Goal: Task Accomplishment & Management: Manage account settings

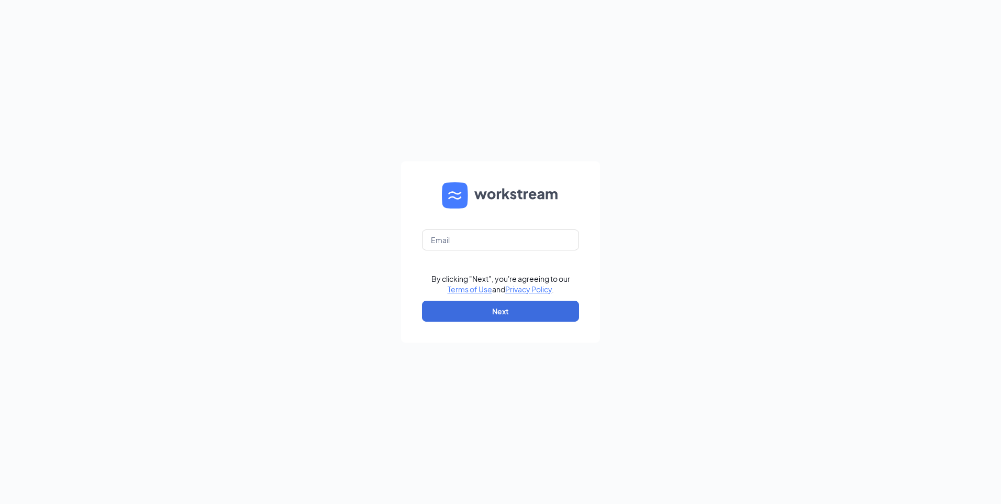
click at [493, 251] on form "By clicking "Next", you're agreeing to our Terms of Use and Privacy Policy . Ne…" at bounding box center [500, 251] width 199 height 181
click at [497, 242] on input "text" at bounding box center [500, 239] width 157 height 21
type input "[EMAIL_ADDRESS][DOMAIN_NAME]"
click at [463, 308] on button "Next" at bounding box center [500, 311] width 157 height 21
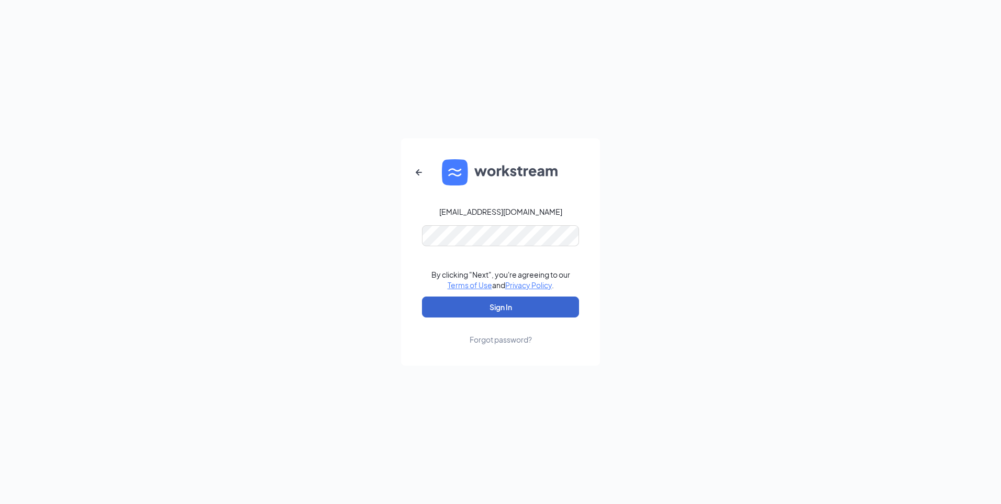
click at [508, 311] on button "Sign In" at bounding box center [500, 306] width 157 height 21
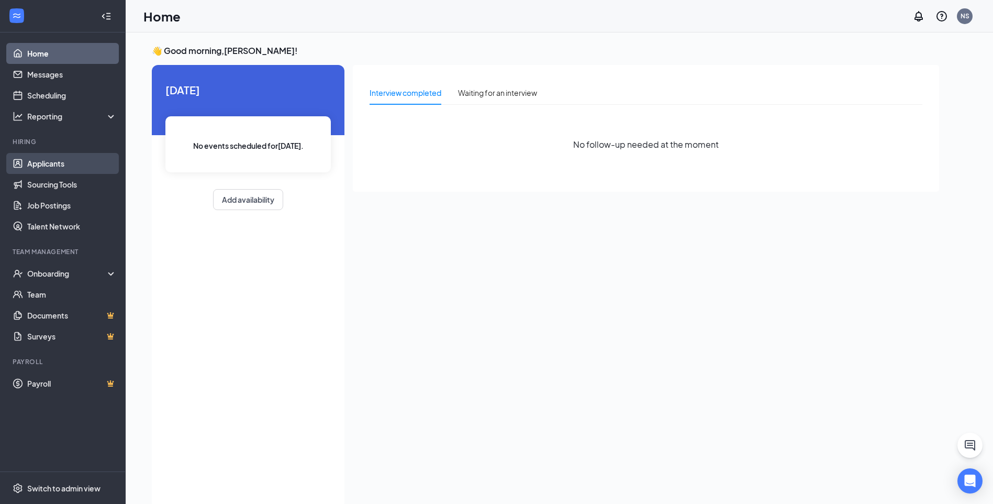
click at [59, 165] on link "Applicants" at bounding box center [72, 163] width 90 height 21
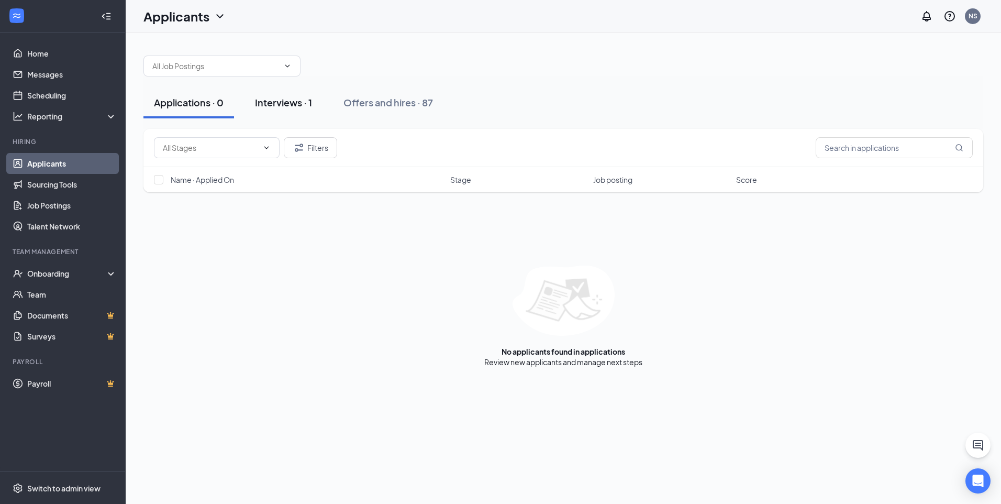
click at [302, 96] on div "Interviews · 1" at bounding box center [283, 102] width 57 height 13
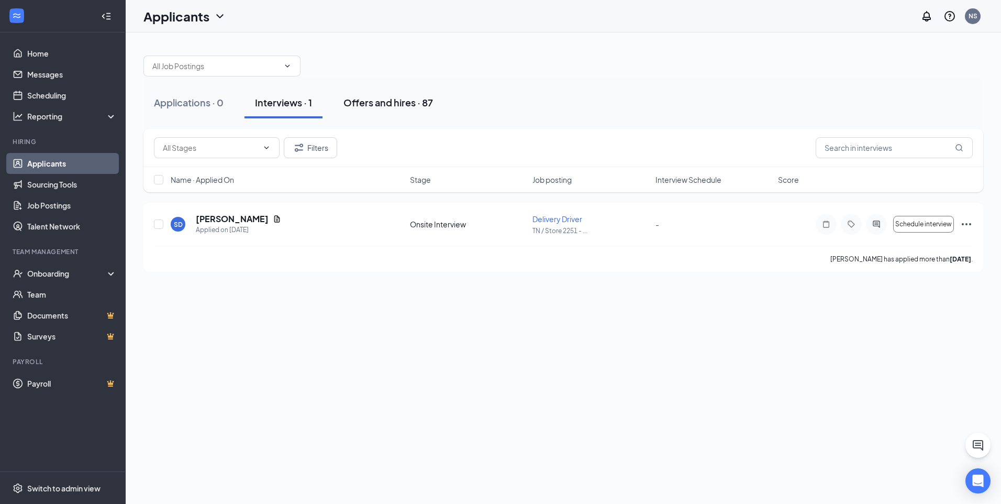
click at [389, 104] on div "Offers and hires · 87" at bounding box center [388, 102] width 90 height 13
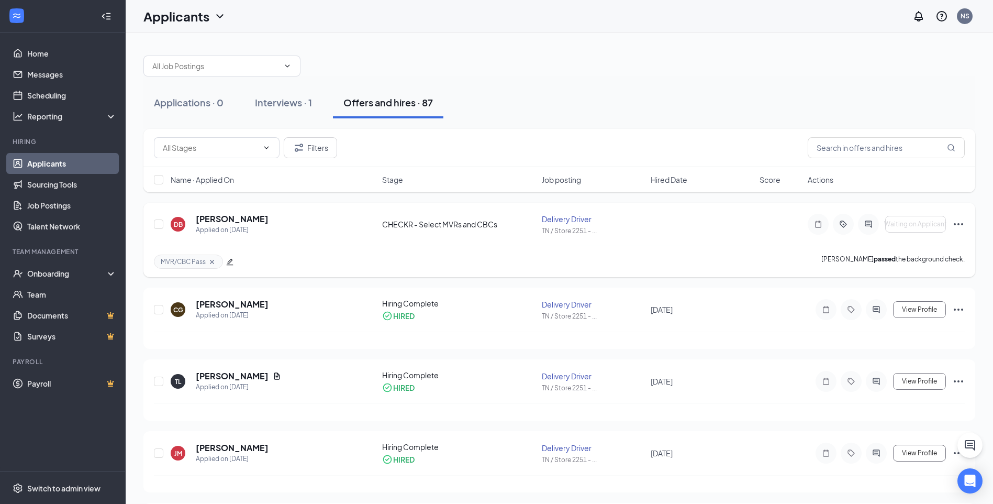
click at [963, 225] on icon "Ellipses" at bounding box center [958, 224] width 13 height 13
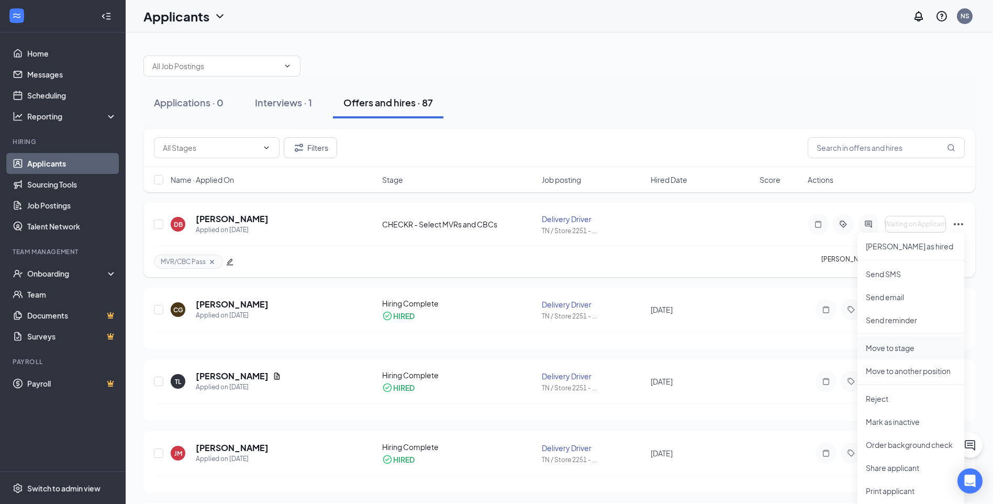
click at [893, 348] on p "Move to stage" at bounding box center [911, 347] width 90 height 10
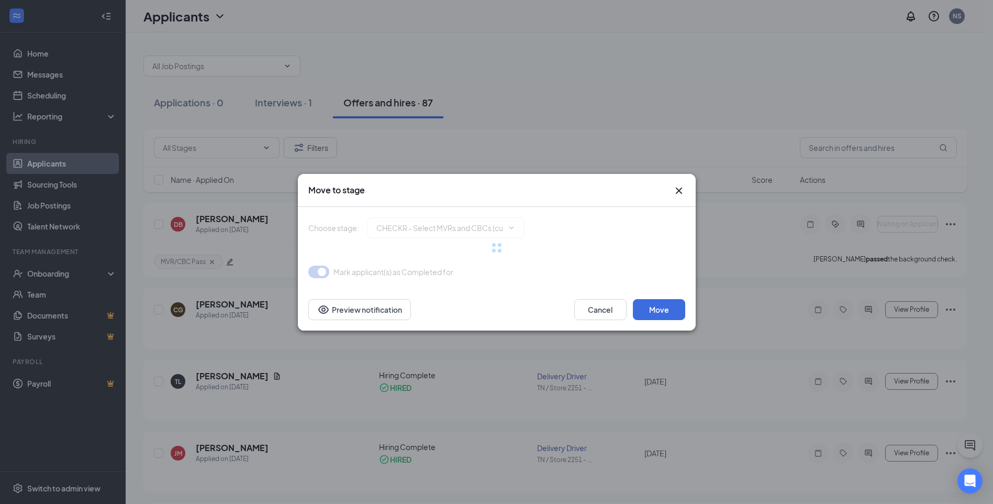
type input "Hiring Complete (final stage)"
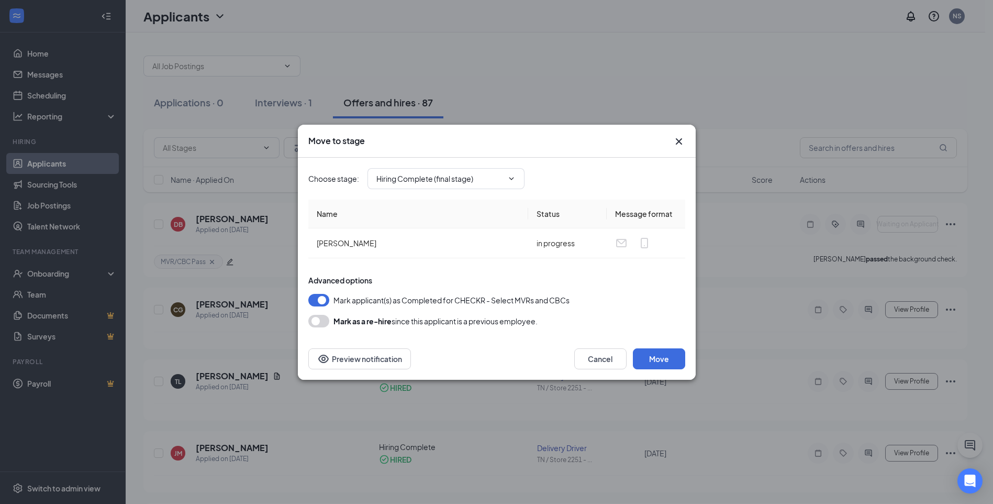
click at [308, 325] on div "Mark as a re-hire since this applicant is a previous employee." at bounding box center [496, 321] width 377 height 13
click at [315, 322] on button "button" at bounding box center [318, 321] width 21 height 13
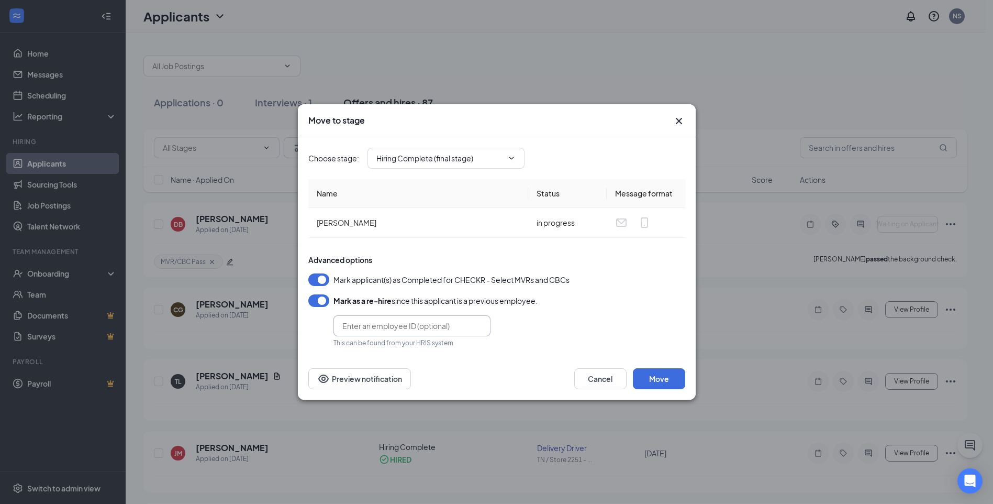
click at [395, 324] on input "text" at bounding box center [412, 325] width 157 height 21
click at [628, 324] on div "Advanced options Mark applicant(s) as Completed for CHECKR - Select MVRs and CB…" at bounding box center [496, 300] width 377 height 93
click at [663, 378] on button "Move" at bounding box center [659, 378] width 52 height 21
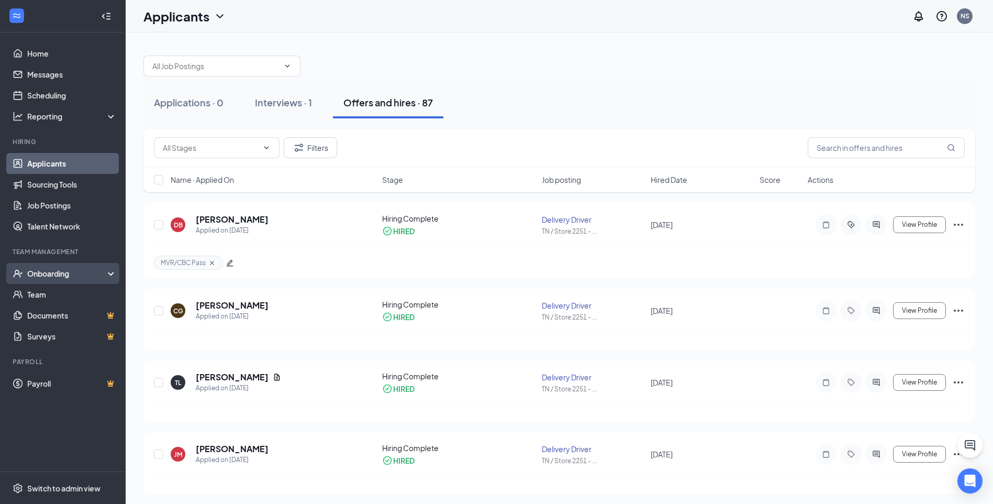
click at [56, 274] on div "Onboarding" at bounding box center [67, 273] width 81 height 10
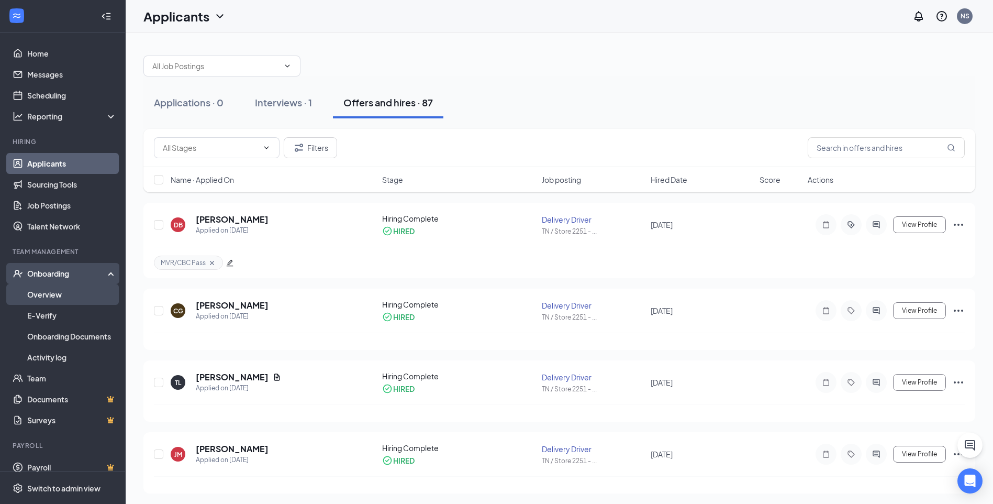
click at [46, 294] on link "Overview" at bounding box center [72, 294] width 90 height 21
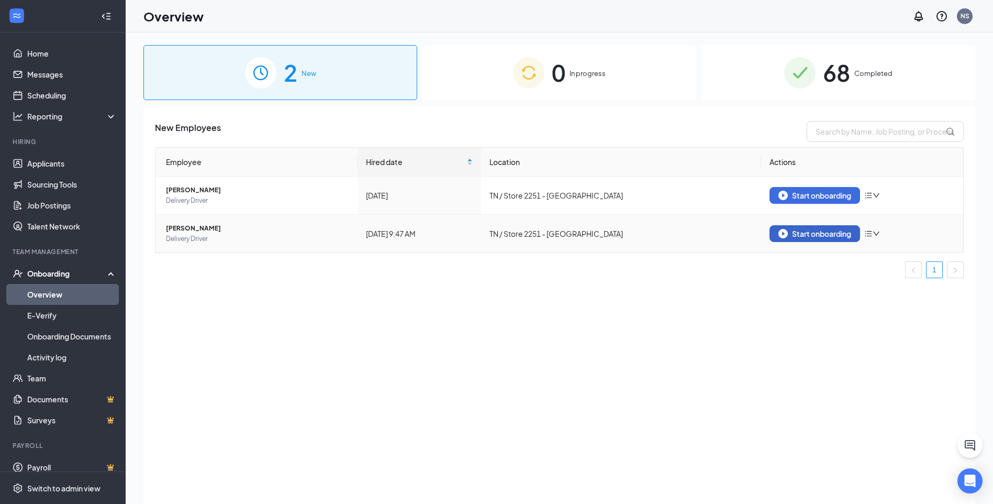
click at [802, 235] on div "Start onboarding" at bounding box center [815, 233] width 73 height 9
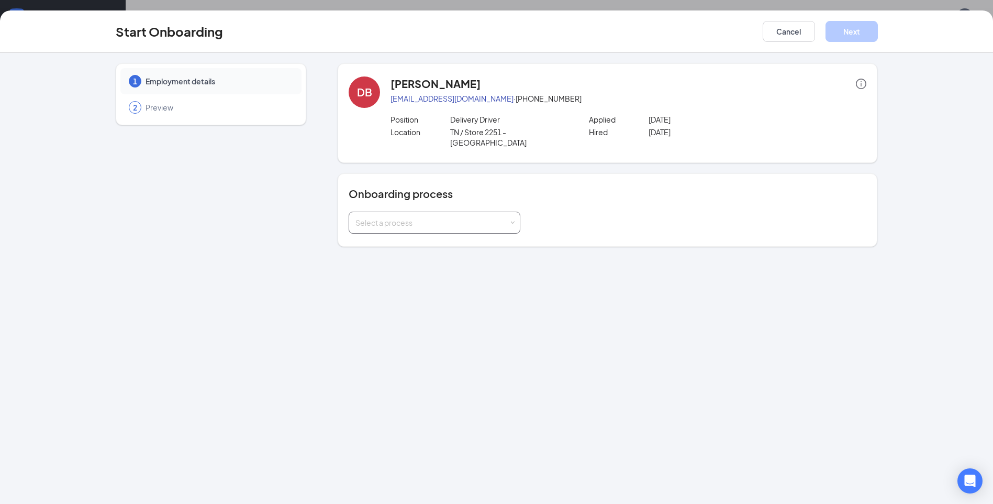
click at [395, 217] on div "Select a process" at bounding box center [432, 222] width 153 height 10
click at [410, 273] on span "Delivery Driver - Own Car" at bounding box center [395, 271] width 85 height 9
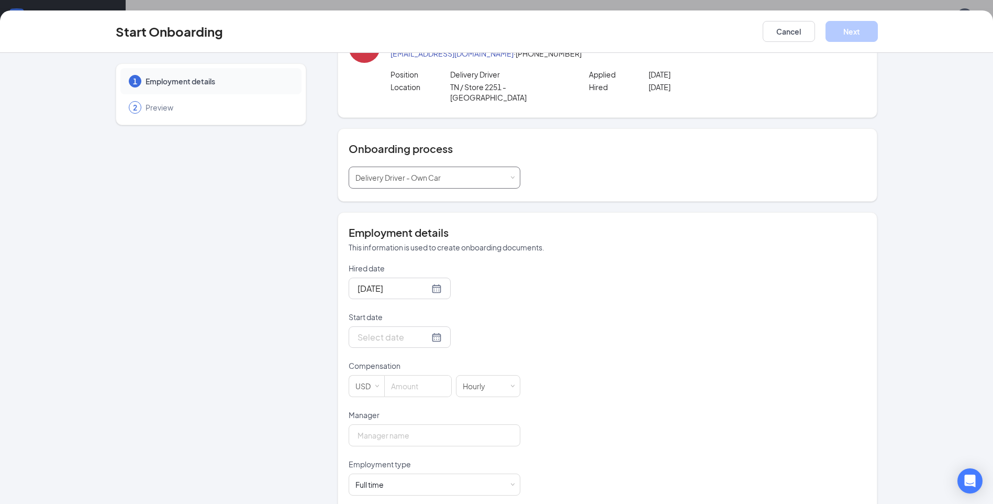
scroll to position [110, 0]
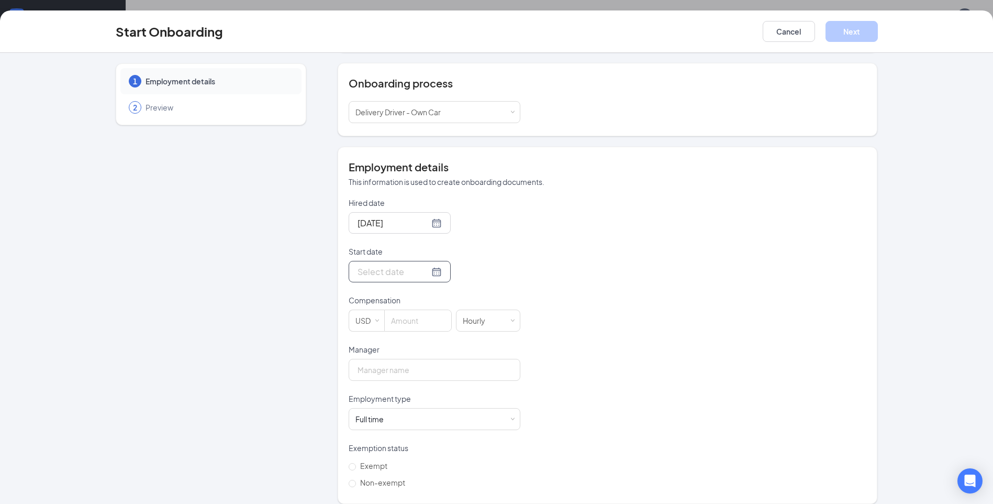
click at [428, 265] on div at bounding box center [400, 271] width 84 height 13
type input "Sep 16, 2025"
click at [396, 359] on div "16" at bounding box center [402, 365] width 13 height 13
click at [417, 316] on input at bounding box center [418, 320] width 66 height 21
type input "10"
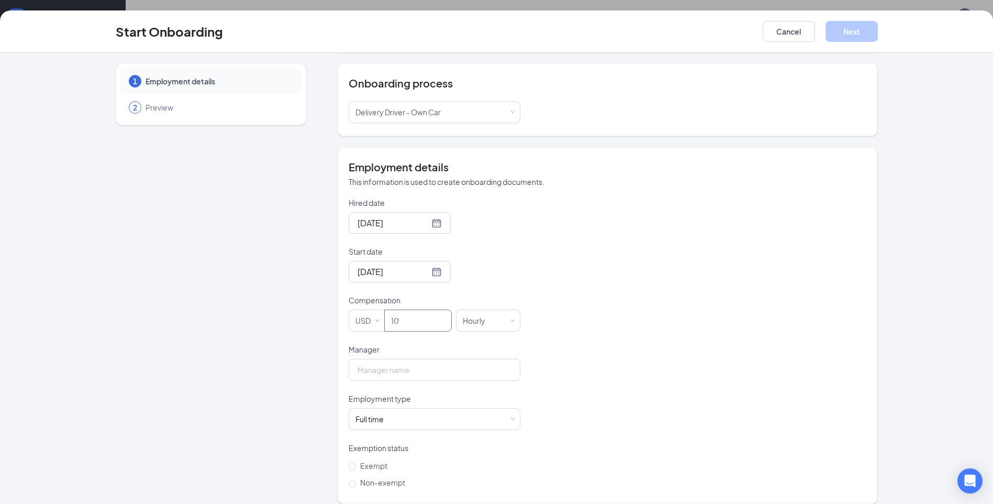
click at [237, 339] on div "1 Employment details 2 Preview" at bounding box center [211, 228] width 191 height 551
drag, startPoint x: 359, startPoint y: 356, endPoint x: 365, endPoint y: 357, distance: 6.5
click at [359, 359] on input "Manager" at bounding box center [435, 370] width 172 height 22
drag, startPoint x: 397, startPoint y: 358, endPoint x: 209, endPoint y: 346, distance: 188.4
click at [209, 346] on div "1 Employment details 2 Preview DB Douglas Blaylock blaylock1998@gmail.com · (42…" at bounding box center [497, 228] width 762 height 551
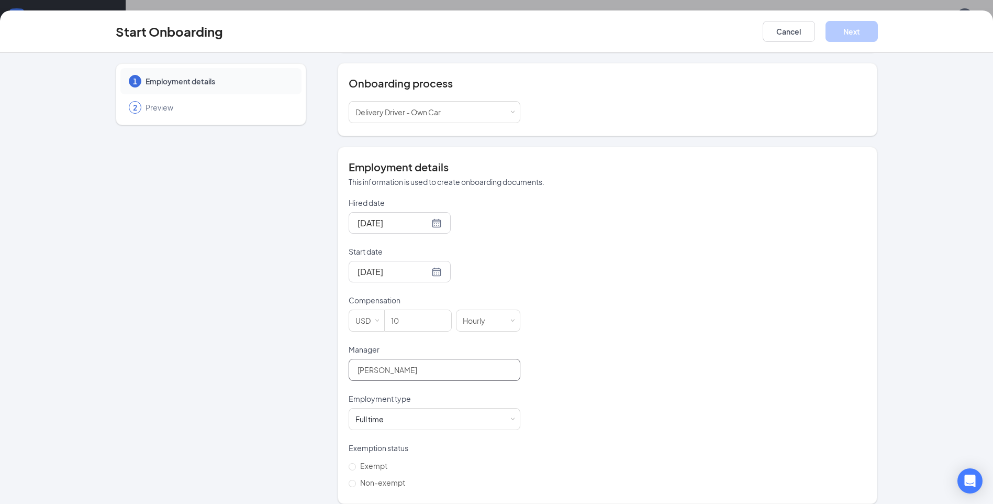
type input "Nathan Smith"
click at [391, 411] on div "Full time Works 30+ hours per week and is reasonably expected to work" at bounding box center [435, 418] width 158 height 21
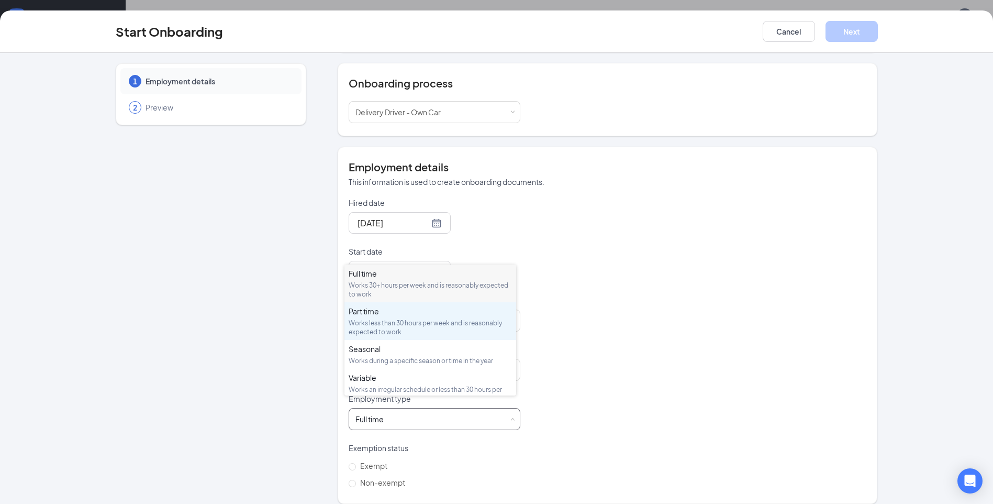
click at [373, 314] on div "Part time" at bounding box center [430, 311] width 163 height 10
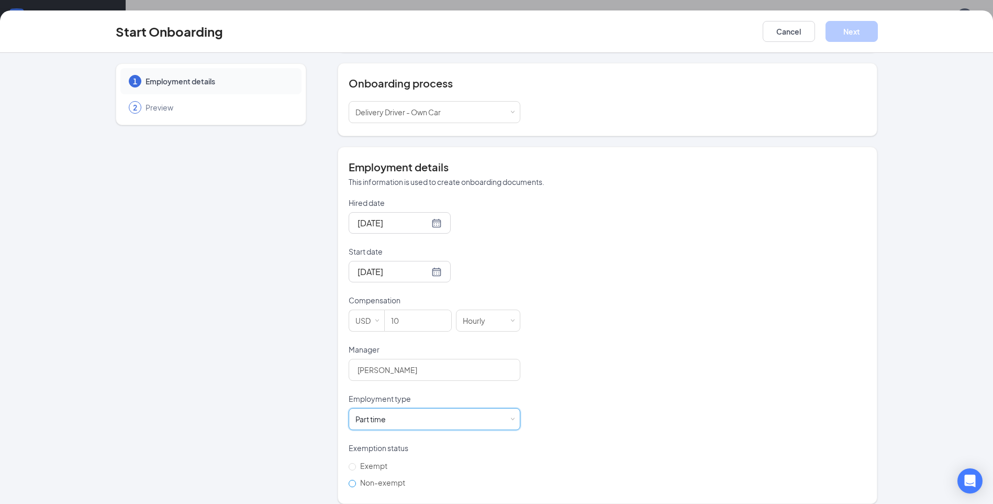
click at [350, 480] on input "Non-exempt" at bounding box center [352, 483] width 7 height 7
radio input "true"
click at [477, 316] on div "Hourly" at bounding box center [478, 320] width 30 height 21
click at [478, 316] on div "Hourly" at bounding box center [478, 320] width 30 height 21
click at [853, 29] on button "Next" at bounding box center [852, 31] width 52 height 21
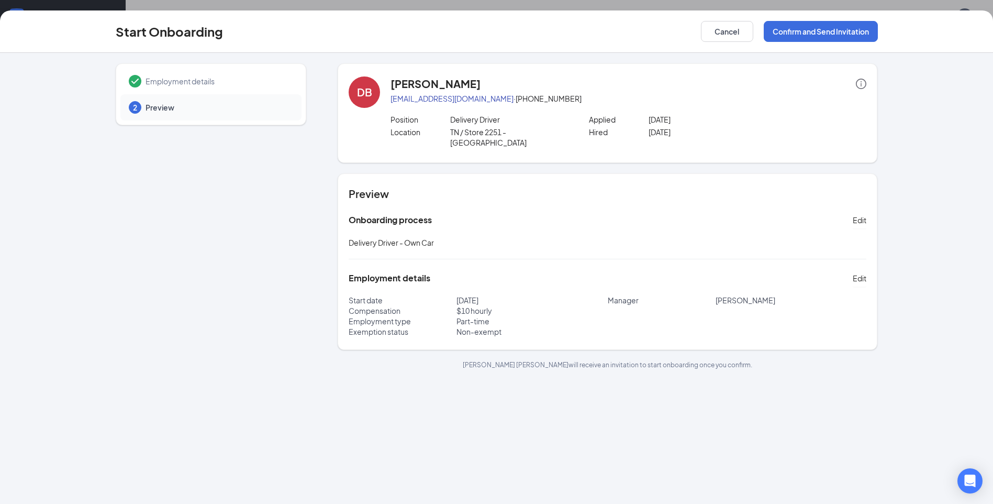
scroll to position [0, 0]
click at [863, 273] on span "Edit" at bounding box center [860, 278] width 14 height 10
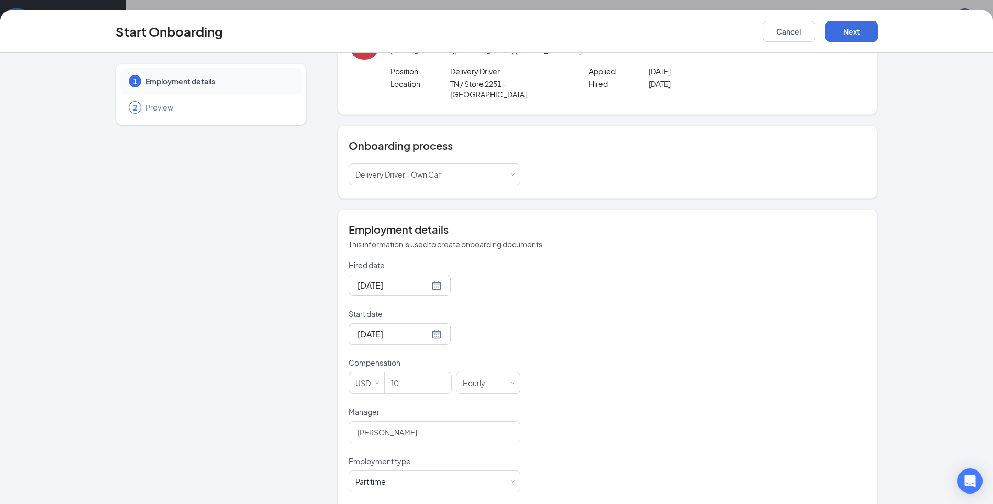
scroll to position [110, 0]
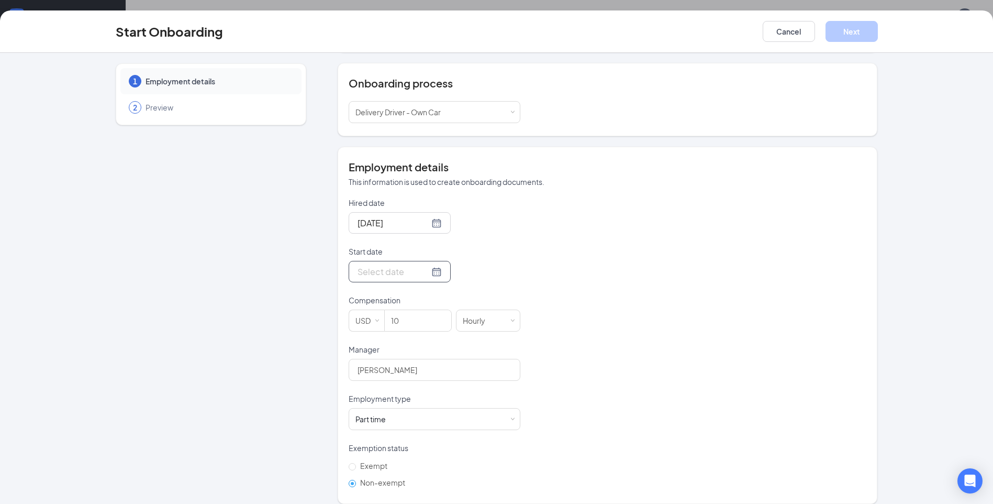
click at [406, 265] on input "Start date" at bounding box center [394, 271] width 72 height 13
type input "Sep 19, 2025"
click at [452, 359] on div "19" at bounding box center [458, 365] width 13 height 13
click at [388, 268] on input "Start date" at bounding box center [394, 271] width 72 height 13
type input "Sep 18, 2025"
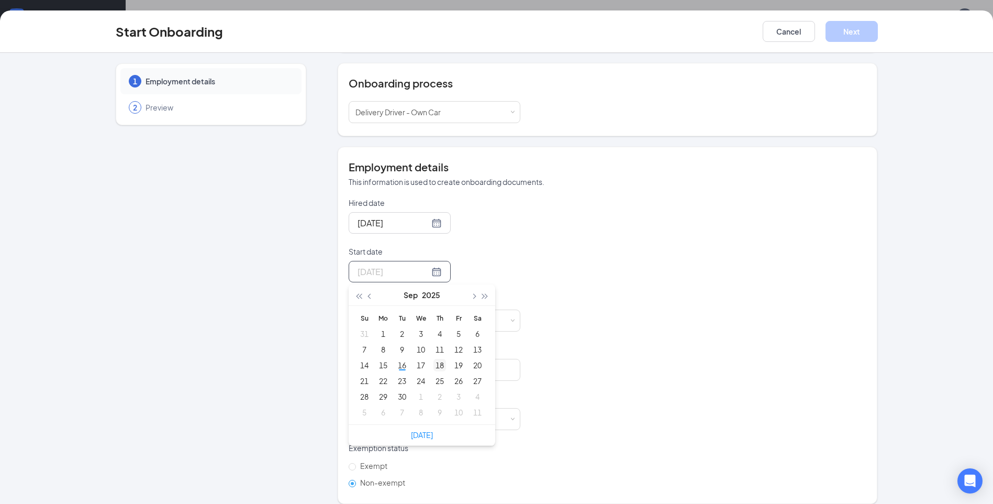
click at [434, 359] on div "18" at bounding box center [440, 365] width 13 height 13
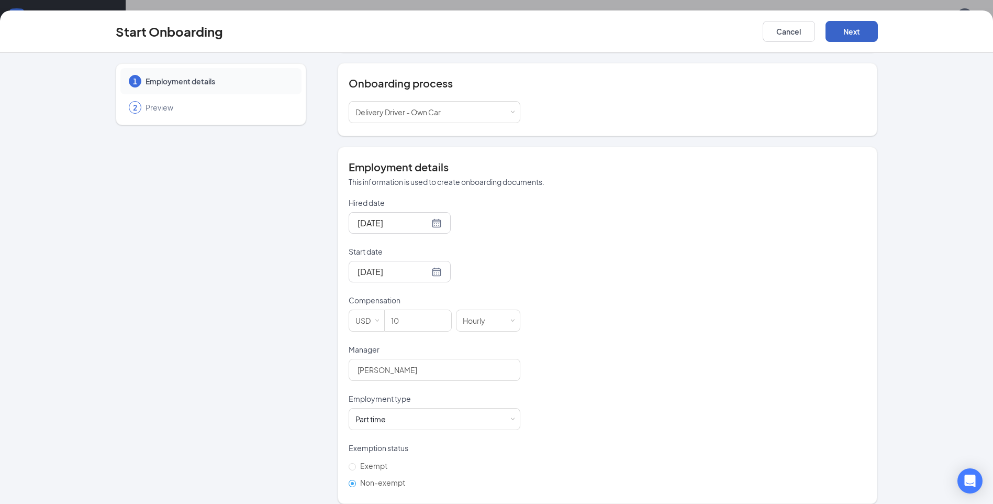
click at [844, 27] on button "Next" at bounding box center [852, 31] width 52 height 21
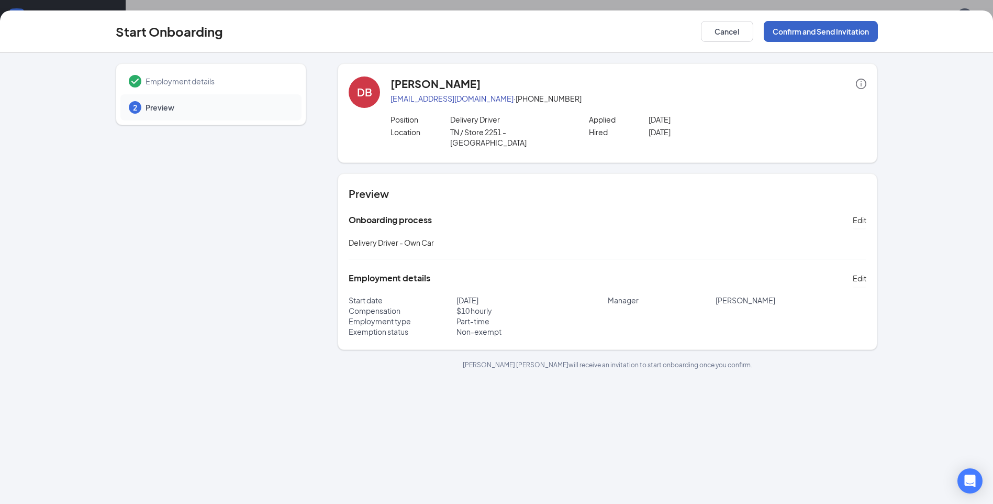
click at [813, 30] on button "Confirm and Send Invitation" at bounding box center [821, 31] width 114 height 21
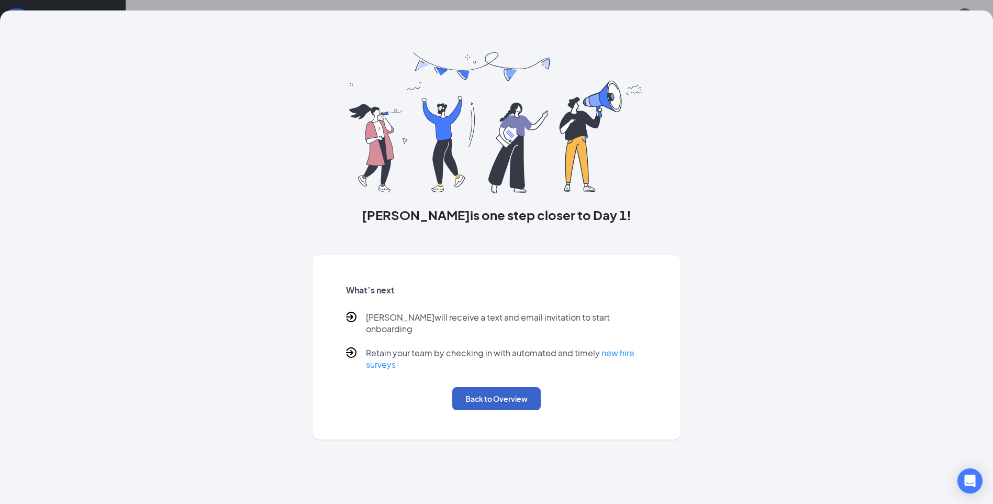
click at [493, 387] on button "Back to Overview" at bounding box center [496, 398] width 88 height 23
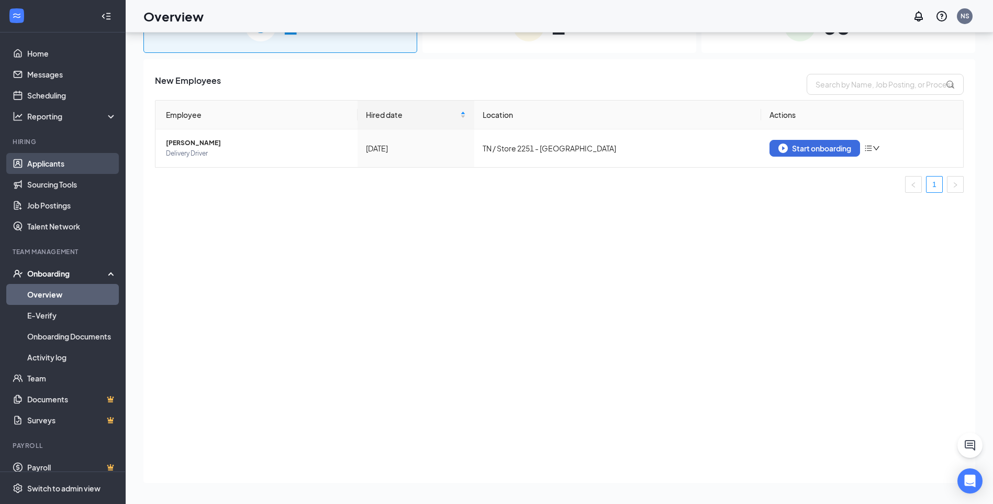
click at [73, 157] on link "Applicants" at bounding box center [72, 163] width 90 height 21
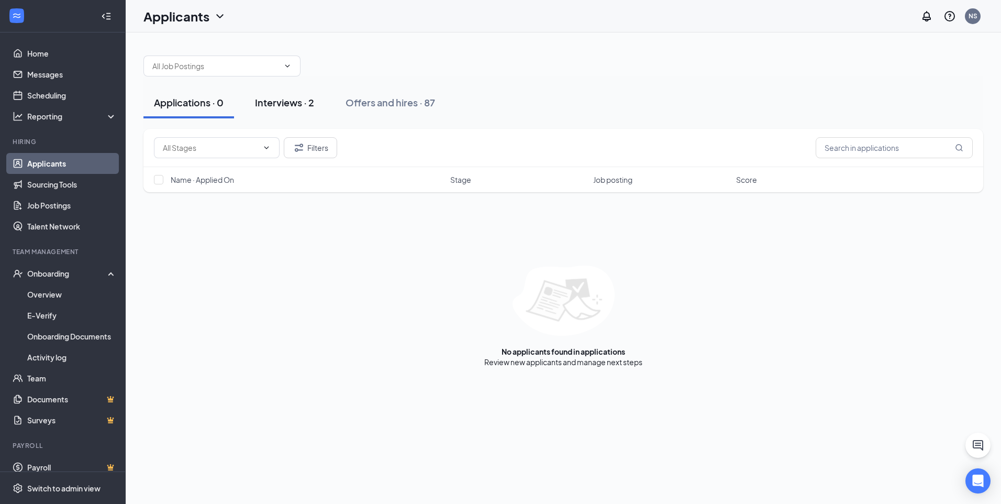
click at [273, 91] on button "Interviews · 2" at bounding box center [285, 102] width 80 height 31
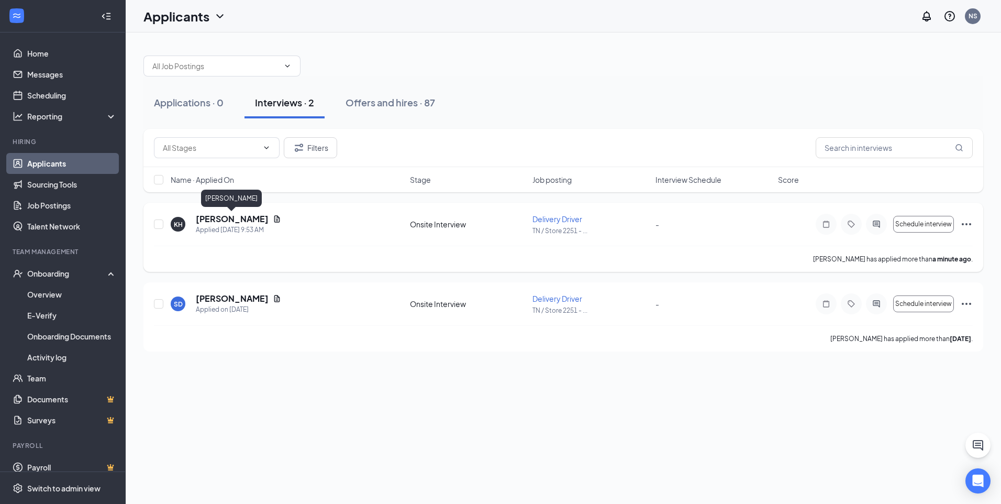
click at [241, 215] on h5 "Kennith Howard" at bounding box center [232, 219] width 73 height 12
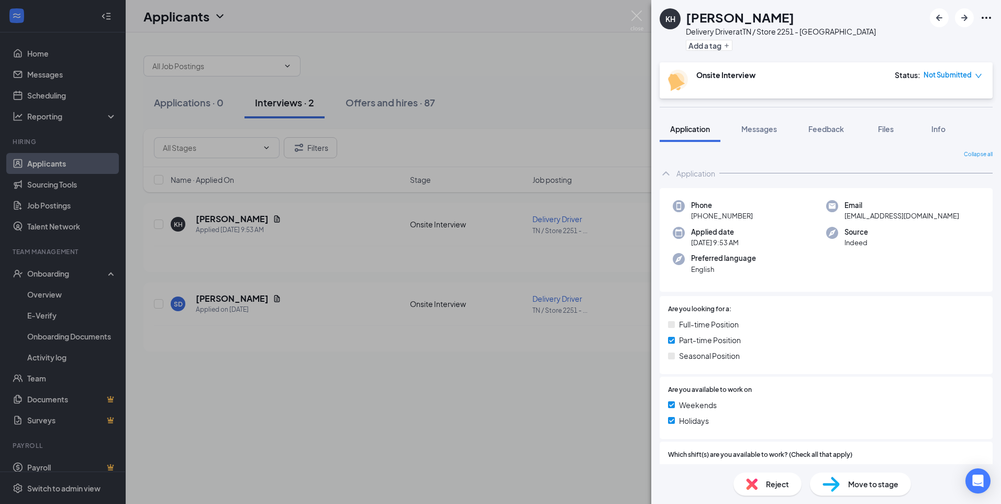
click at [340, 389] on div "KH Kennith Howard Delivery Driver at TN / Store 2251 - Dayton Add a tag Onsite …" at bounding box center [500, 252] width 1001 height 504
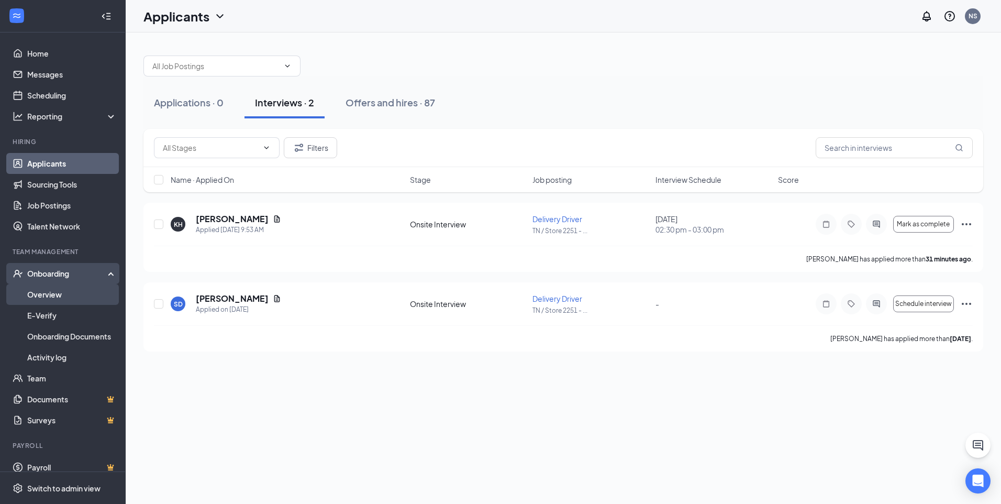
click at [41, 295] on link "Overview" at bounding box center [72, 294] width 90 height 21
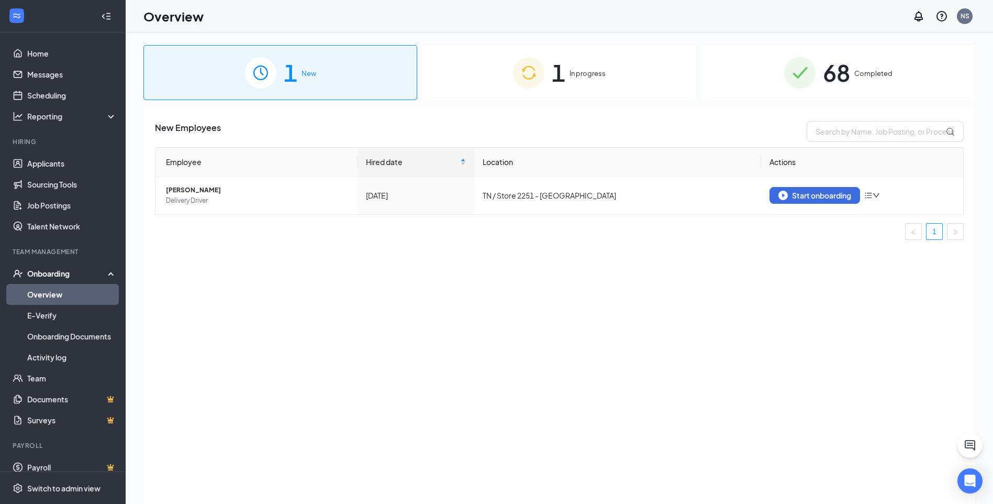
click at [602, 63] on div "1 In progress" at bounding box center [560, 72] width 274 height 55
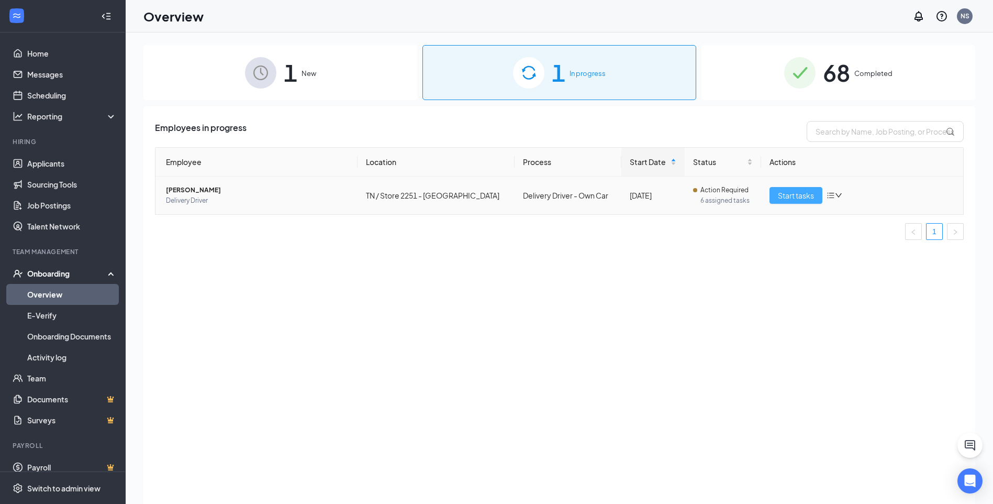
click at [789, 195] on span "Start tasks" at bounding box center [796, 196] width 36 height 12
